Goal: Find contact information: Find contact information

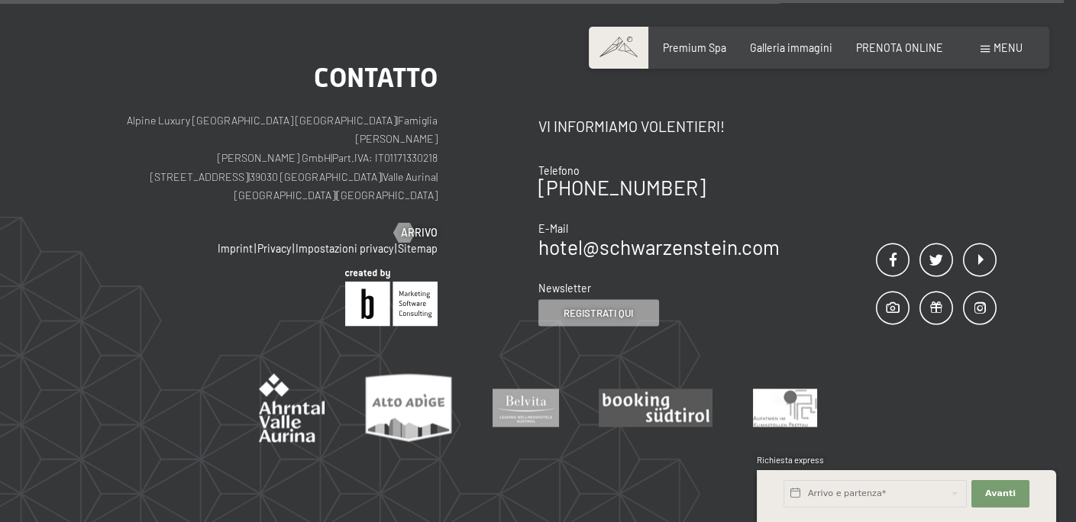
scroll to position [4549, 0]
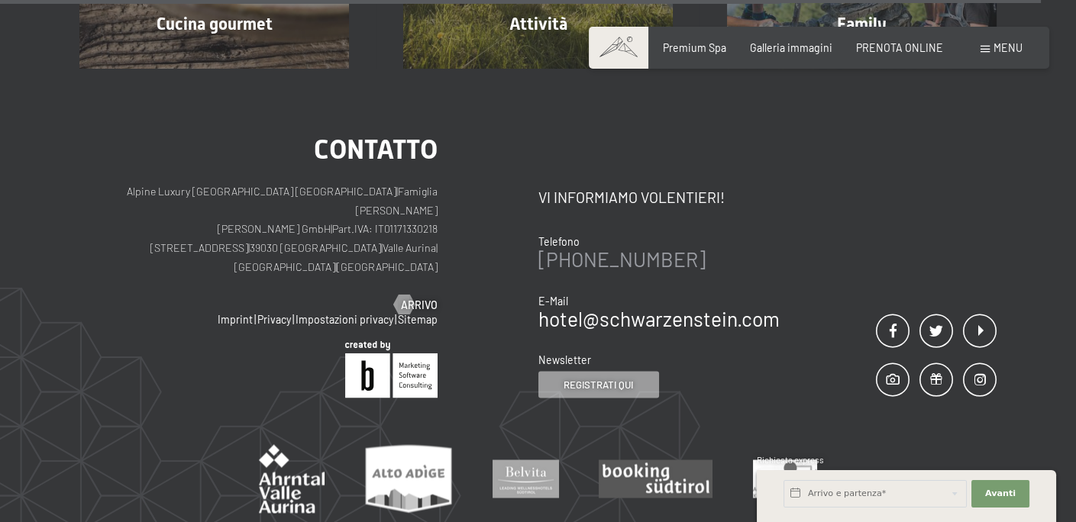
drag, startPoint x: 687, startPoint y: 186, endPoint x: 573, endPoint y: 192, distance: 113.9
click at [573, 250] on div "[PHONE_NUMBER]" at bounding box center [658, 260] width 241 height 20
copy link "0474 674100"
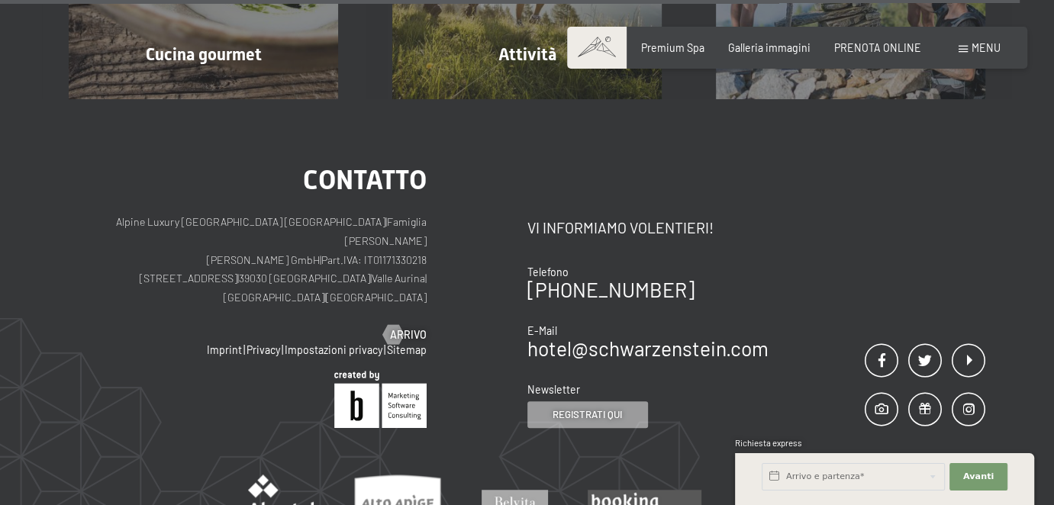
scroll to position [4733, 0]
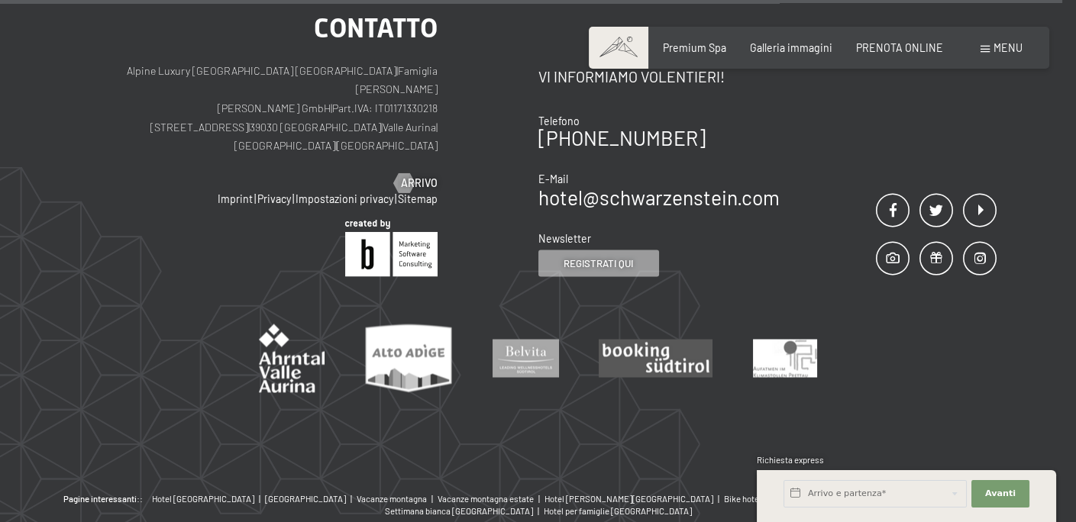
scroll to position [4549, 0]
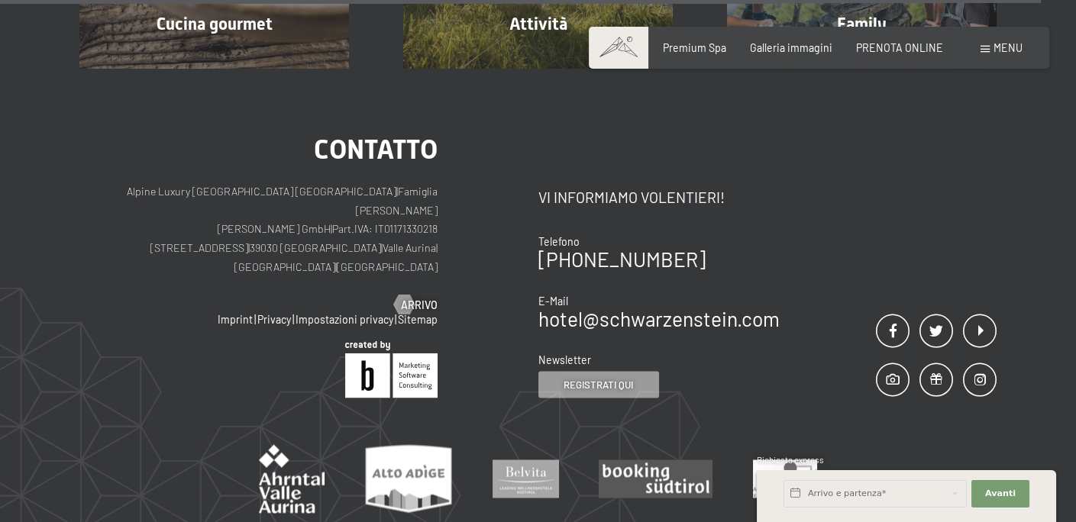
drag, startPoint x: 161, startPoint y: 192, endPoint x: 227, endPoint y: 196, distance: 65.8
click at [227, 196] on p "Alpine Luxury SPA Resort SCHWARZENSTEIN | Famiglia Zimmerhofer Otmar Zimmerhofe…" at bounding box center [258, 229] width 358 height 94
